Goal: Find specific page/section: Find specific page/section

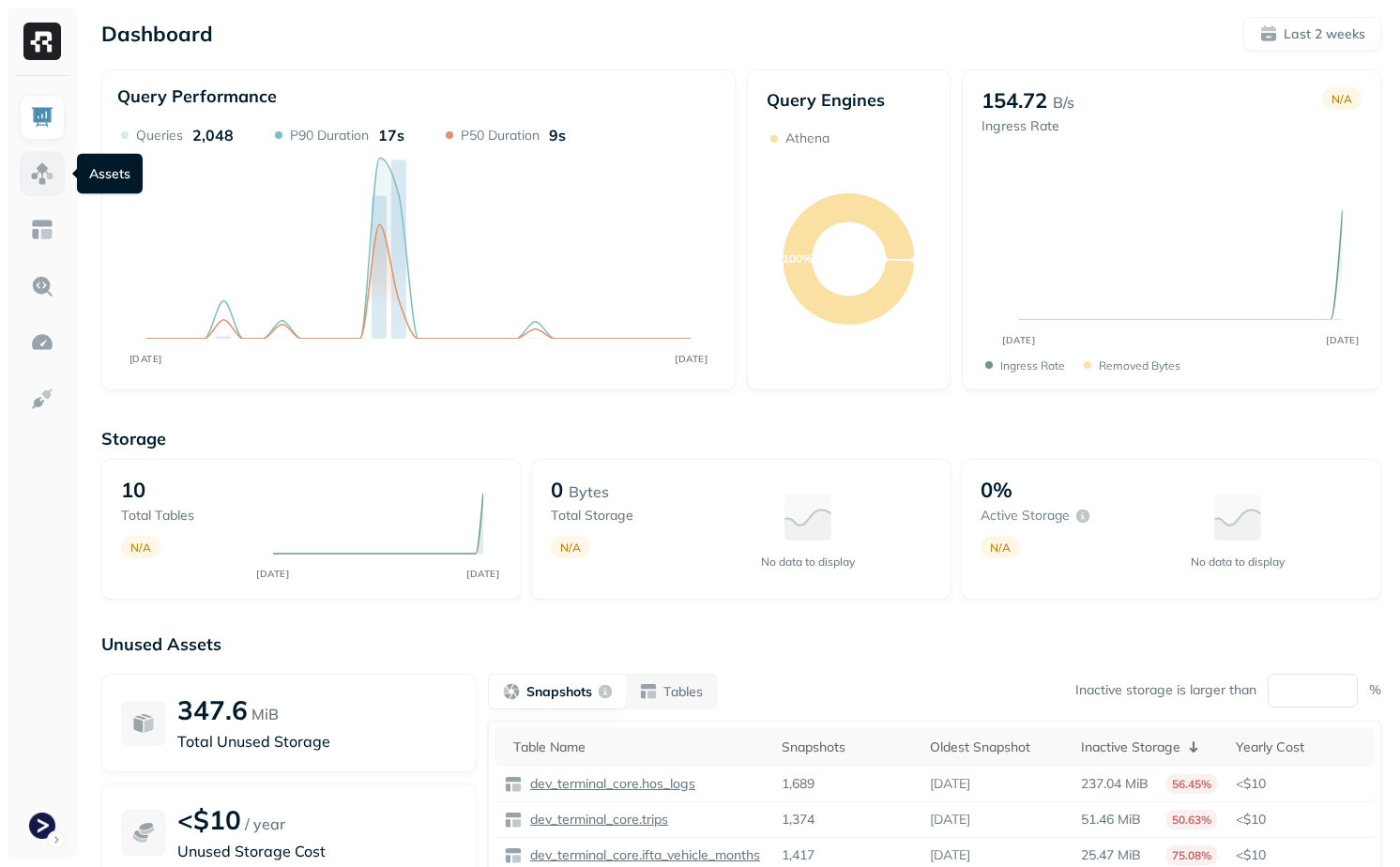
click at [52, 178] on img at bounding box center [42, 174] width 25 height 25
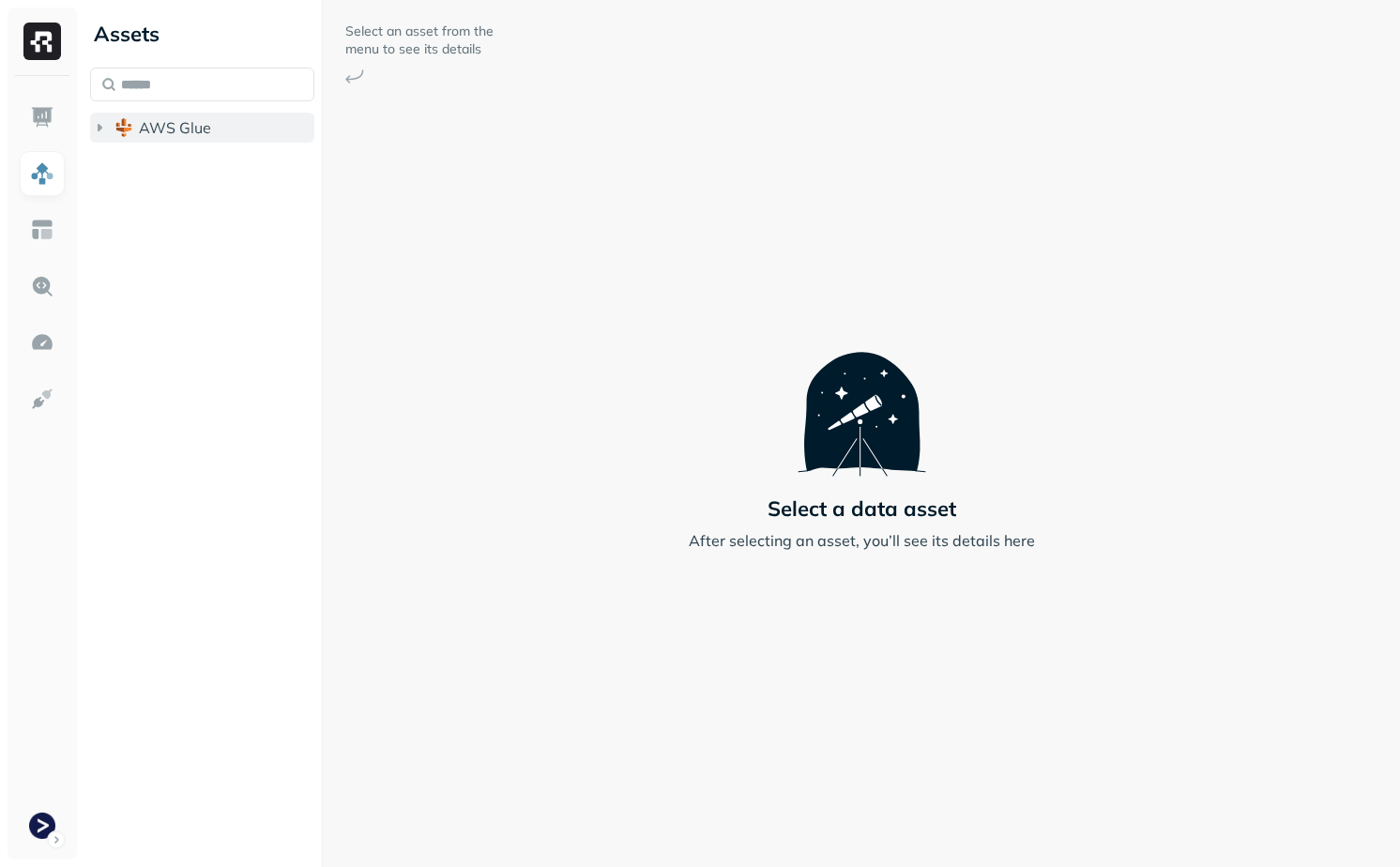
click at [188, 121] on span "AWS Glue" at bounding box center [175, 128] width 72 height 19
click at [198, 142] on button "AWS Glue" at bounding box center [201, 127] width 224 height 30
click at [197, 146] on div "Assets AWS Glue" at bounding box center [202, 76] width 239 height 154
click at [197, 136] on span "AWS Glue" at bounding box center [175, 128] width 72 height 19
click at [197, 162] on span "dev_terminal_core" at bounding box center [221, 163] width 129 height 19
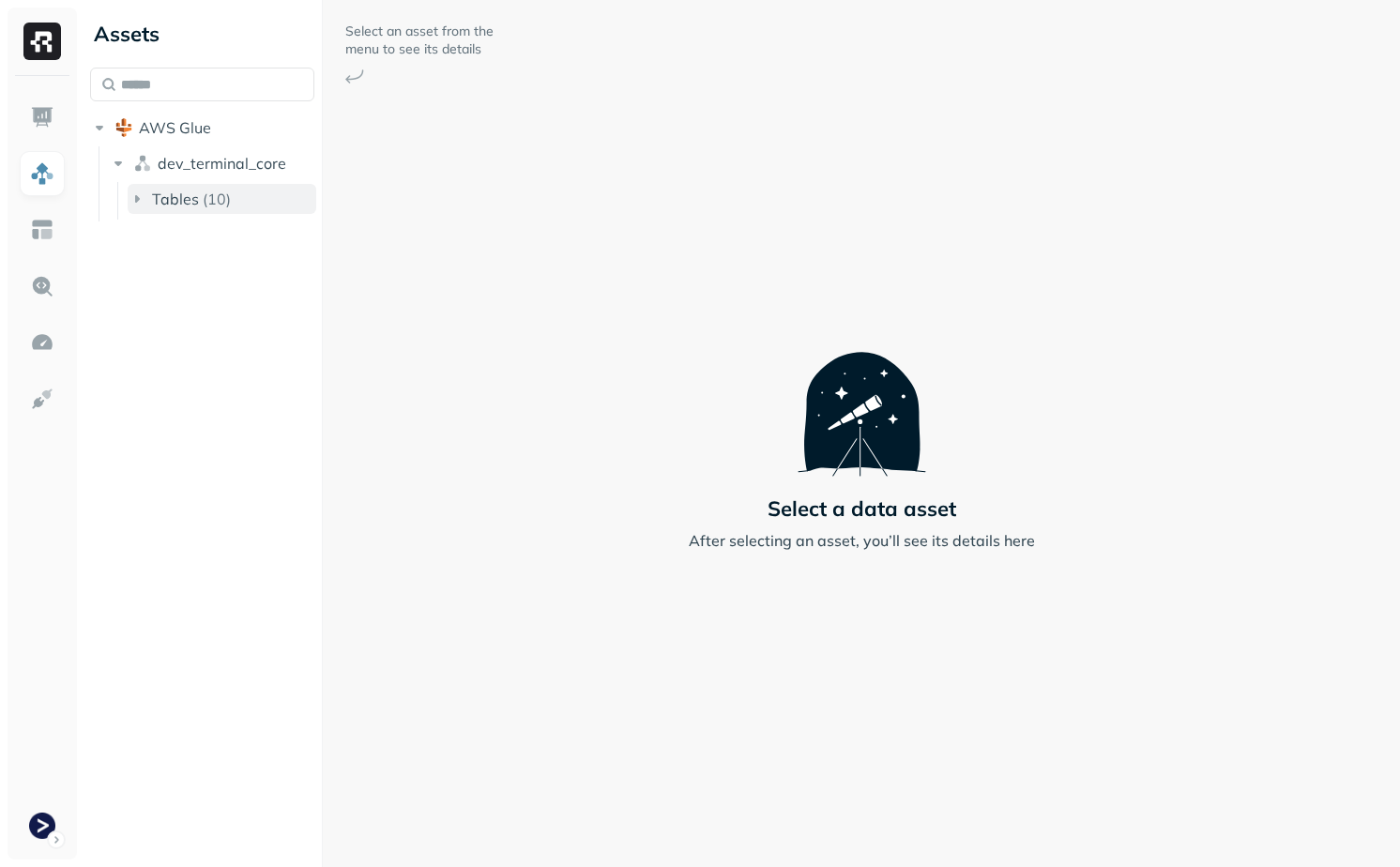
click at [221, 204] on p "( 10 )" at bounding box center [216, 199] width 29 height 19
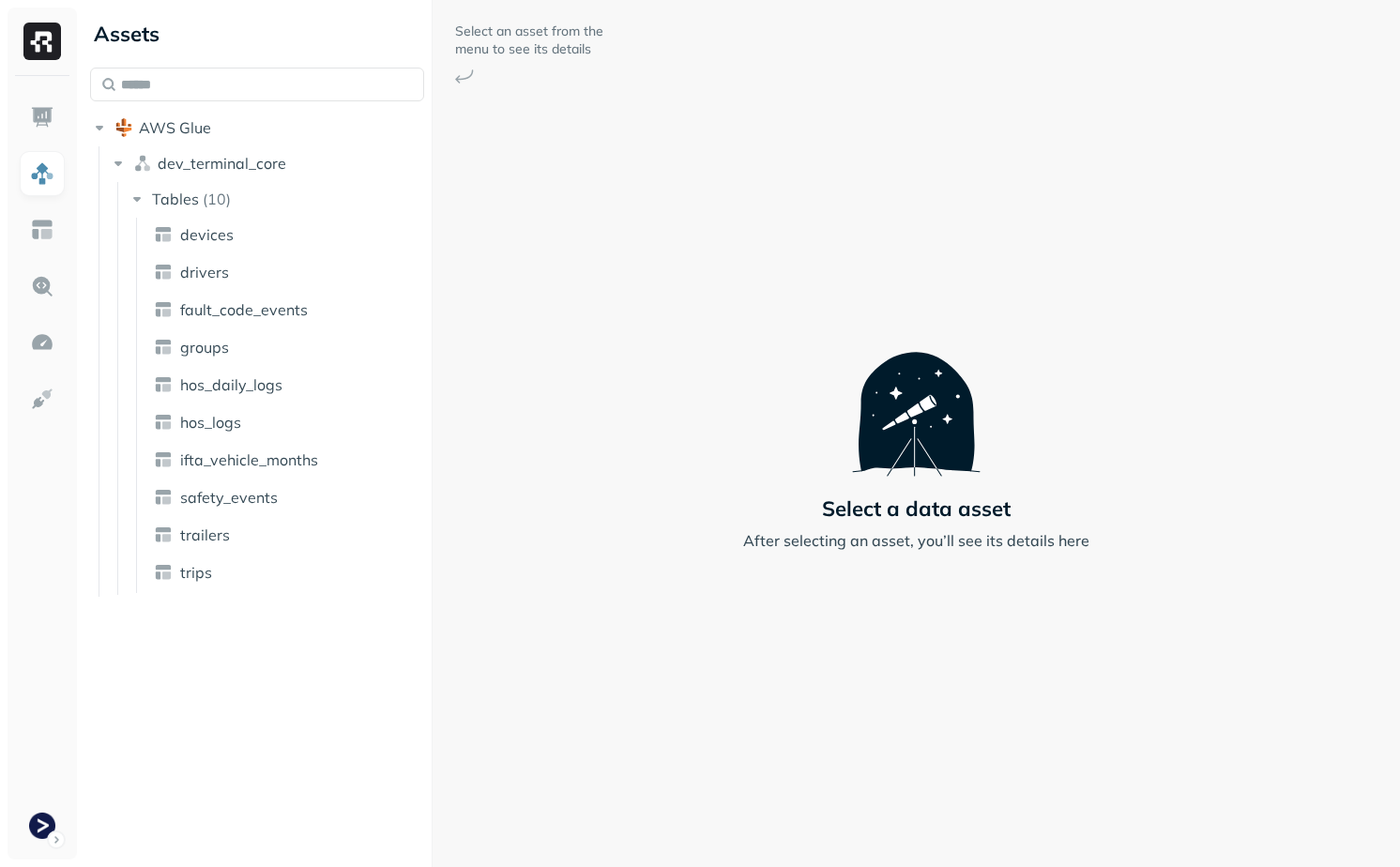
click at [434, 323] on div "Assets AWS Glue dev_terminal_core Tables ( 10 ) devices drivers fault_code_even…" at bounding box center [741, 433] width 1317 height 867
click at [250, 369] on ul "devices drivers fault_code_events groups hos_daily_logs hos_logs ifta_vehicle_m…" at bounding box center [282, 404] width 292 height 375
click at [250, 372] on link "hos_daily_logs" at bounding box center [286, 384] width 281 height 30
